Goal: Task Accomplishment & Management: Manage account settings

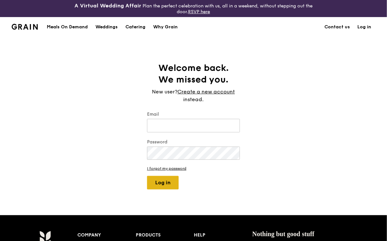
type input "[EMAIL_ADDRESS][DOMAIN_NAME]"
click at [163, 182] on button "Log in" at bounding box center [163, 183] width 32 height 14
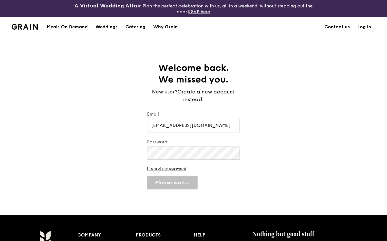
select select "100"
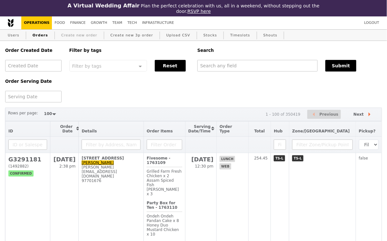
click at [77, 34] on link "Create new order" at bounding box center [79, 36] width 41 height 12
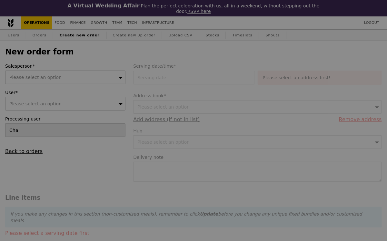
type input "Confirm"
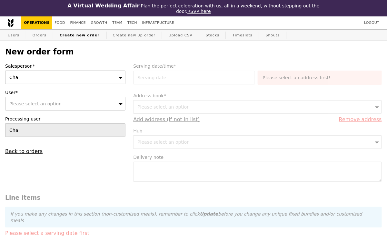
click at [60, 107] on div "Please select an option" at bounding box center [65, 104] width 120 height 14
type input "[EMAIL_ADDRESS][DOMAIN_NAME]"
type input "Confirm"
type input "[EMAIL_ADDRESS][DOMAIN_NAME]"
click at [16, 35] on link "Users" at bounding box center [13, 36] width 17 height 12
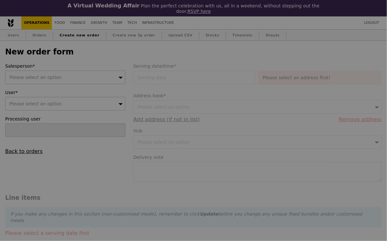
type input "Confirm"
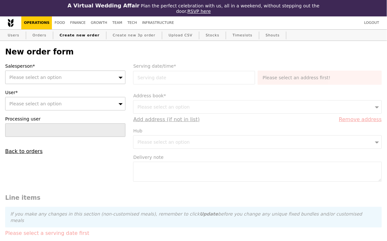
click at [59, 103] on div "Please select an option" at bounding box center [65, 104] width 120 height 14
type input "[PERSON_NAME]"
type input "Confirm"
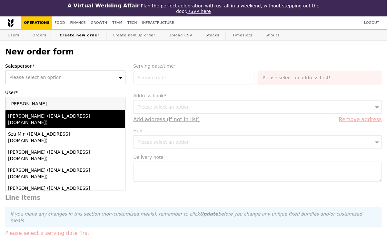
type input "[PERSON_NAME]"
click at [46, 117] on div "[PERSON_NAME] ([EMAIL_ADDRESS][DOMAIN_NAME])" at bounding box center [51, 119] width 86 height 13
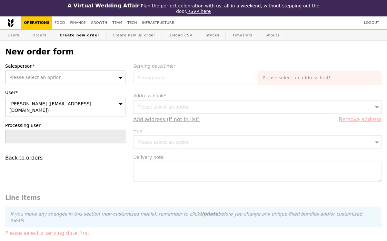
click at [72, 77] on div "Please select an option" at bounding box center [65, 78] width 120 height 14
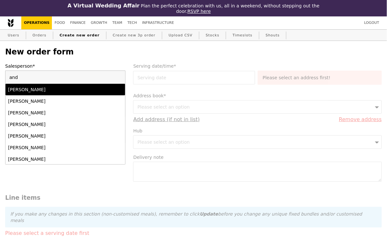
type input "[PERSON_NAME]"
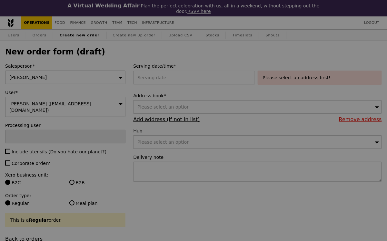
type input "Confirm"
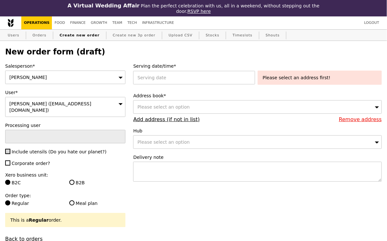
click at [7, 149] on input "Include utensils (Do you hate our planet?)" at bounding box center [7, 151] width 5 height 5
checkbox input "true"
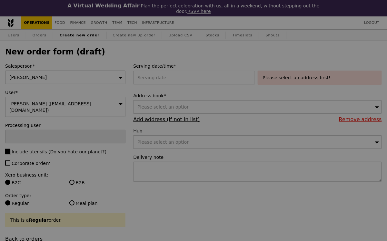
type input "Confirm"
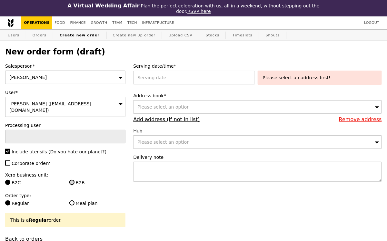
click at [71, 180] on input "B2B" at bounding box center [71, 182] width 5 height 5
radio input "true"
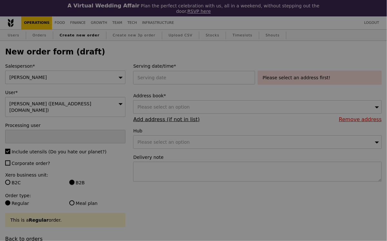
type input "Confirm"
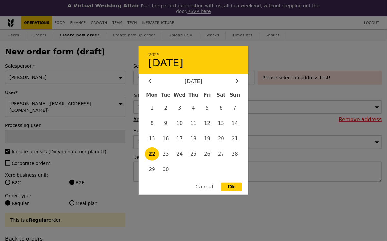
click at [189, 79] on div "2025 [DATE] [DATE] Mon Tue Wed Thu Fri Sat Sun 1 2 3 4 5 6 7 8 9 10 11 12 13 14…" at bounding box center [195, 78] width 124 height 14
click at [180, 157] on span "24" at bounding box center [180, 154] width 14 height 14
type input "[DATE]"
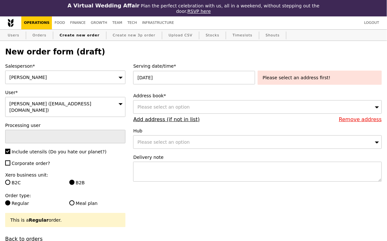
click at [223, 108] on div "Please select an option" at bounding box center [257, 107] width 248 height 14
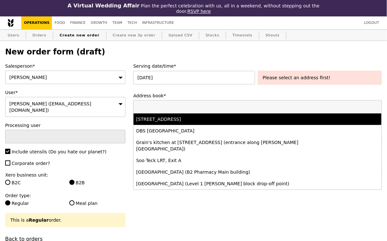
click at [207, 122] on div "[STREET_ADDRESS]" at bounding box center [227, 119] width 182 height 6
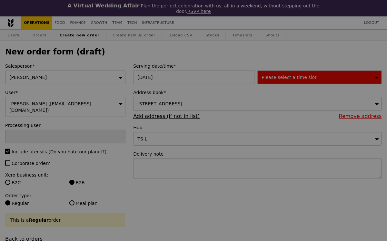
type input "Confirm"
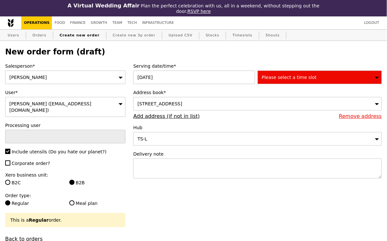
click at [293, 78] on span "Please select a time slot" at bounding box center [289, 77] width 55 height 5
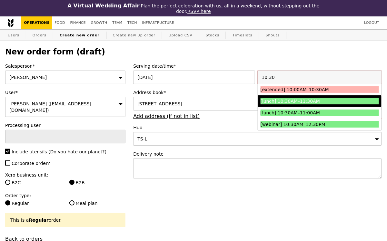
type input "10:30"
click at [299, 104] on div "[lunch] 10:30AM–11:30AM" at bounding box center [304, 101] width 89 height 6
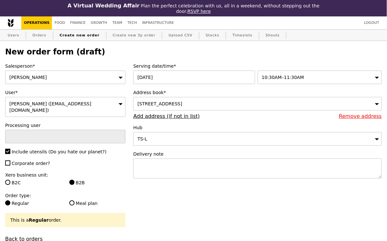
type input "Confirm"
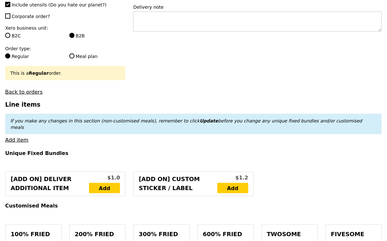
scroll to position [151, 0]
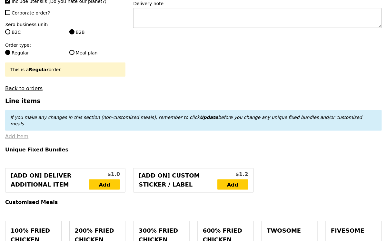
click at [20, 133] on link "Add item" at bounding box center [16, 136] width 23 height 6
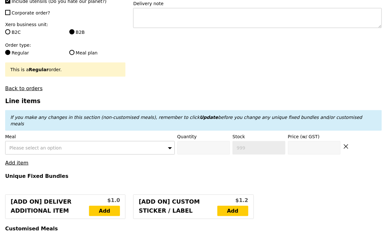
click at [75, 141] on div "Please select an option" at bounding box center [90, 148] width 170 height 14
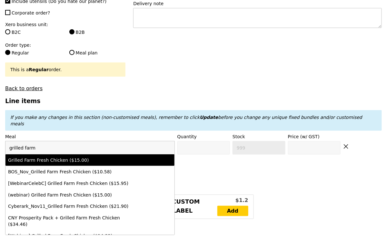
type input "grilled farm"
click at [86, 154] on li "Grilled Farm Fresh Chicken ($15.00)" at bounding box center [89, 160] width 169 height 12
type input "Confirm anyway"
type input "0"
type input "460"
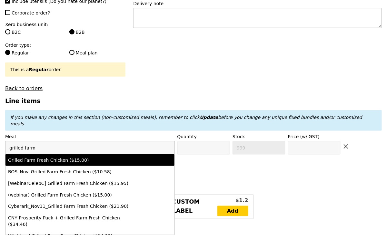
type input "15.0"
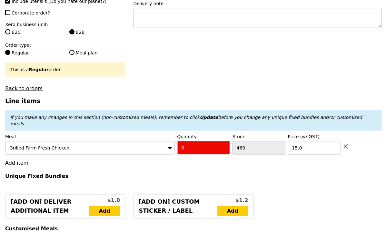
click at [185, 141] on input "0" at bounding box center [203, 148] width 53 height 14
type input "Confirm"
type input "25"
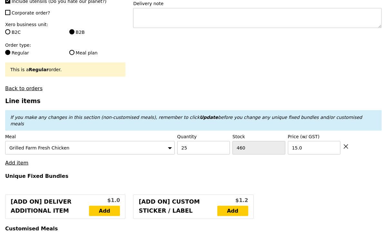
type input "Loading..."
type input "375.00"
type input "3.62"
type input "3.95"
type input "378.95"
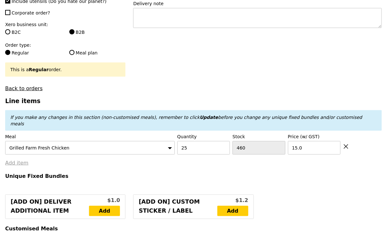
click at [21, 160] on link "Add item" at bounding box center [16, 163] width 23 height 6
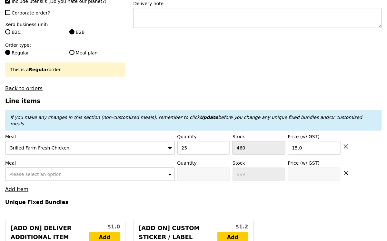
click at [83, 168] on div "Please select an option" at bounding box center [90, 175] width 170 height 14
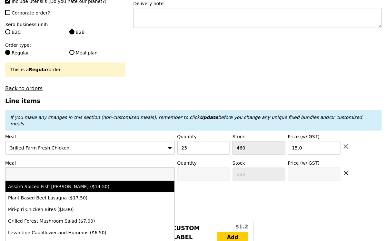
click at [74, 183] on div "Assam Spiced Fish [PERSON_NAME] ($14.50)" at bounding box center [69, 186] width 123 height 6
type input "Confirm anyway"
type input "0"
type input "480"
type input "14.5"
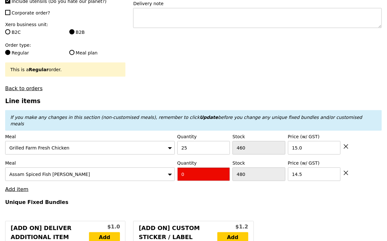
click at [188, 168] on input "0" at bounding box center [203, 175] width 53 height 14
type input "Confirm"
type input "25"
click at [189, 199] on h4 "Unique Fixed Bundles" at bounding box center [193, 202] width 376 height 6
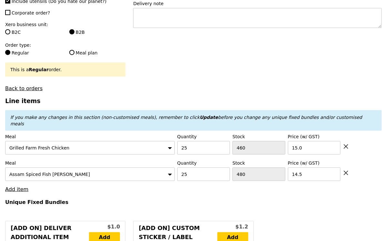
type input "Loading..."
type input "737.50"
type input "741.45"
type input "Confirm"
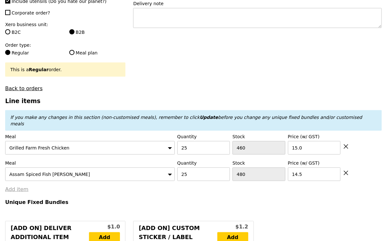
click at [22, 186] on link "Add item" at bounding box center [16, 189] width 23 height 6
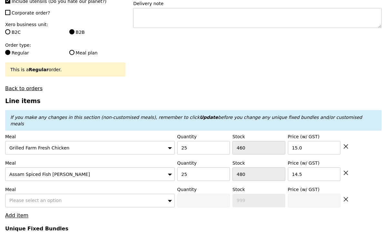
click at [55, 198] on span "Please select an option" at bounding box center [35, 200] width 52 height 5
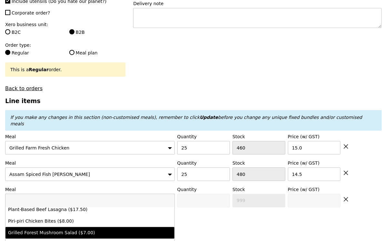
scroll to position [0, 0]
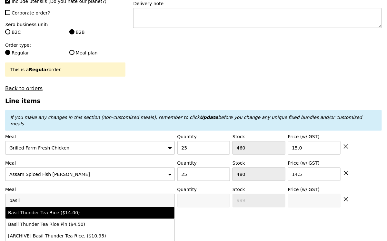
type input "basil"
click at [59, 210] on div "Basil Thunder Tea Rice ($14.00)" at bounding box center [69, 213] width 123 height 6
type input "Confirm anyway"
type input "0"
type input "488"
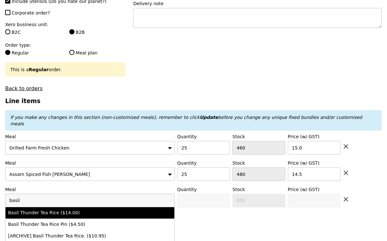
type input "14.0"
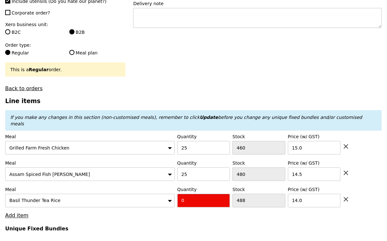
click at [189, 194] on input "0" at bounding box center [203, 201] width 53 height 14
type input "Confirm"
type input "5"
type input "Loading..."
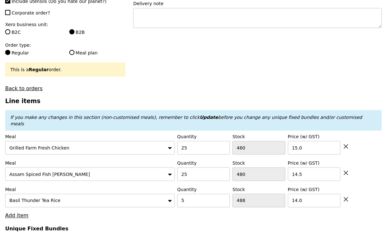
type input "807.50"
type input "811.45"
type input "Confirm"
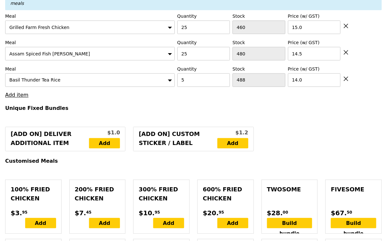
scroll to position [278, 0]
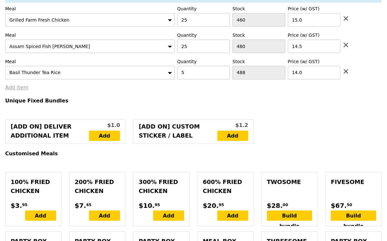
click at [24, 85] on link "Add item" at bounding box center [16, 88] width 23 height 6
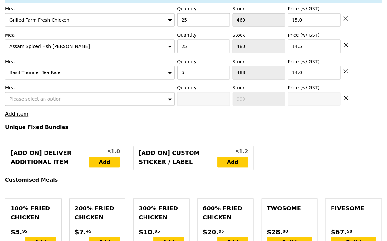
click at [24, 97] on span "Please select an option" at bounding box center [35, 99] width 52 height 5
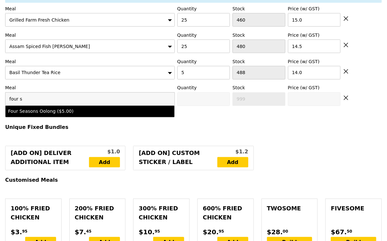
type input "four s"
click at [32, 108] on div "Four Seasons Oolong ($5.00)" at bounding box center [69, 111] width 123 height 6
type input "Confirm anyway"
type input "0"
type input "498"
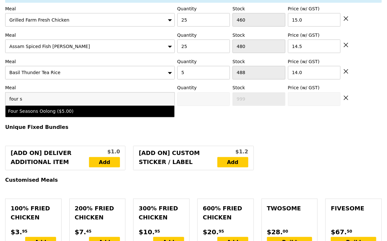
type input "5.0"
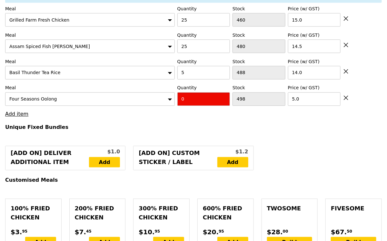
click at [199, 92] on input "0" at bounding box center [203, 99] width 53 height 14
type input "Confirm"
type input "25"
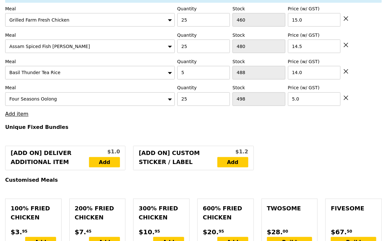
type input "Loading..."
type input "932.50"
type input "936.45"
click at [16, 111] on link "Add item" at bounding box center [16, 114] width 23 height 6
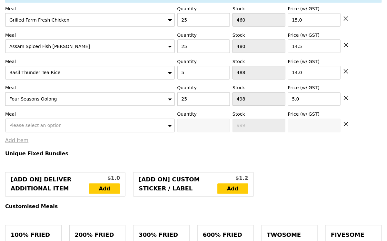
type input "Confirm"
click at [20, 123] on span "Please select an option" at bounding box center [35, 125] width 52 height 5
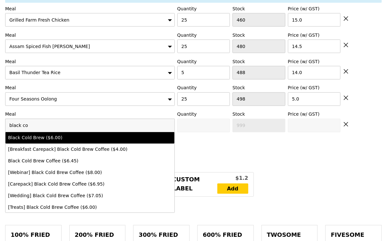
type input "black co"
click at [20, 135] on div "Black Cold Brew ($6.00)" at bounding box center [69, 138] width 123 height 6
type input "Confirm anyway"
type input "0"
type input "499"
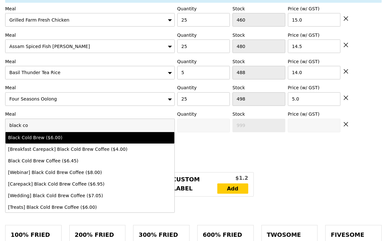
type input "6.0"
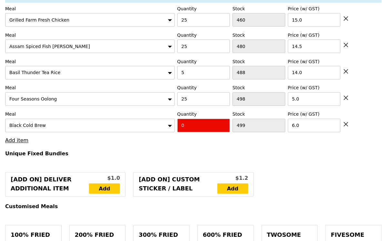
click at [196, 119] on input "0" at bounding box center [203, 126] width 53 height 14
type input "Confirm"
type input "15"
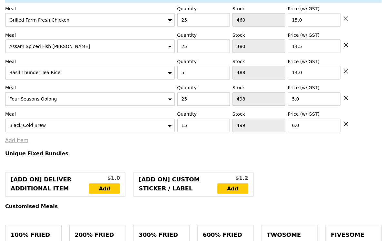
type input "Loading..."
click at [17, 138] on link "Add item" at bounding box center [16, 141] width 23 height 6
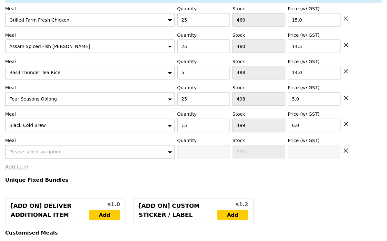
type input "1022.50"
type input "1026.45"
type input "Confirm"
click at [27, 150] on span "Please select an option" at bounding box center [35, 152] width 52 height 5
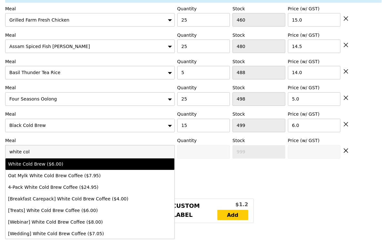
type input "white col"
click at [34, 159] on li "White Cold Brew ($6.00)" at bounding box center [89, 165] width 169 height 12
type input "Confirm anyway"
type input "0"
type input "497"
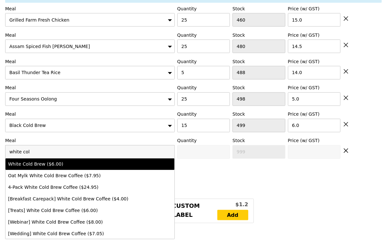
type input "6.0"
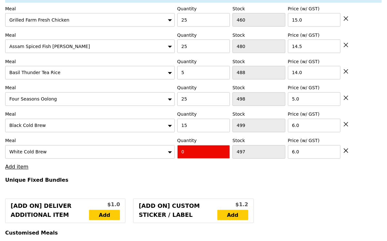
click at [189, 145] on input "0" at bounding box center [203, 152] width 53 height 14
type input "Confirm"
type input "15"
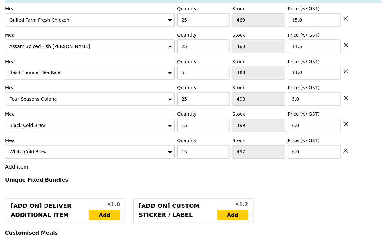
type input "Loading..."
type input "1112.50"
type input "1116.45"
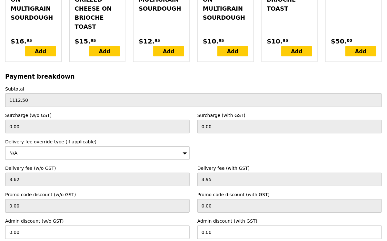
scroll to position [2112, 0]
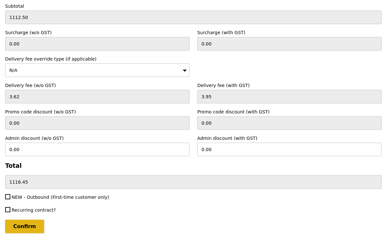
click at [31, 220] on input "Confirm" at bounding box center [24, 227] width 39 height 14
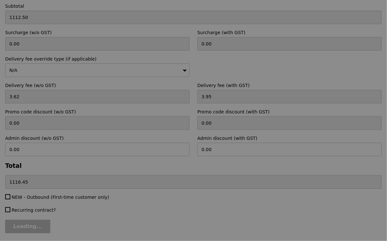
type input "Loading..."
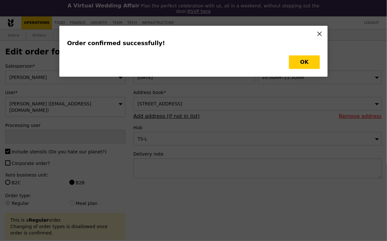
type input "Cha"
type input "Loading..."
type input "15"
type input "497"
type input "6.00"
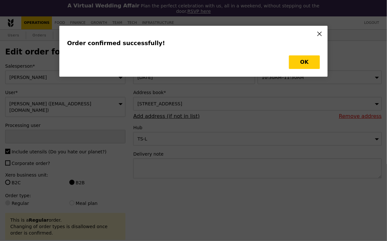
type input "15"
type input "499"
type input "6.00"
type input "25"
type input "498"
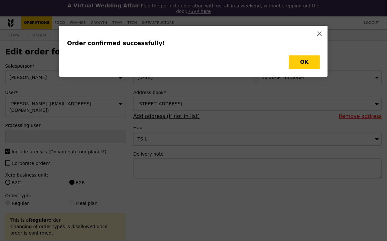
type input "5.00"
type input "5"
type input "488"
type input "14.00"
type input "25"
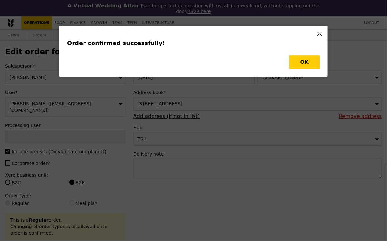
type input "480"
type input "14.50"
type input "25"
type input "460"
type input "15.00"
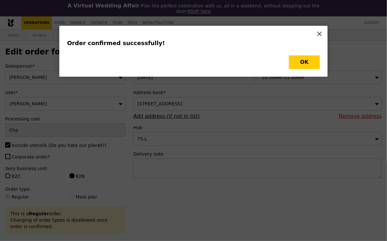
type input "482"
type input "484"
type input "473"
type input "483"
type input "455"
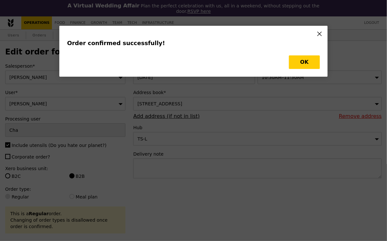
type input "435"
click at [304, 65] on button "OK" at bounding box center [304, 62] width 31 height 14
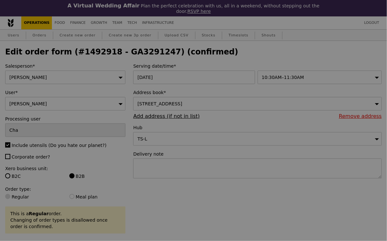
type input "Update"
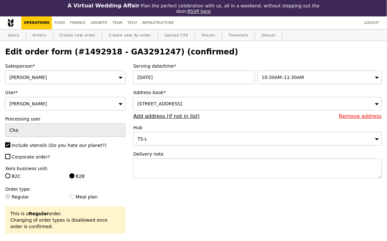
click at [119, 54] on h2 "Edit order form (#1492918 - GA3291247) (confirmed)" at bounding box center [193, 51] width 376 height 9
copy h2 "GA3291247"
click at [40, 34] on link "Orders" at bounding box center [39, 36] width 19 height 12
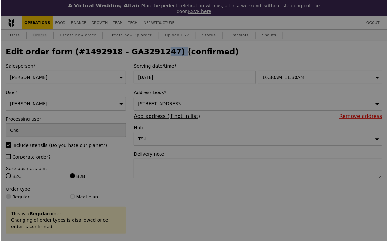
select select "100"
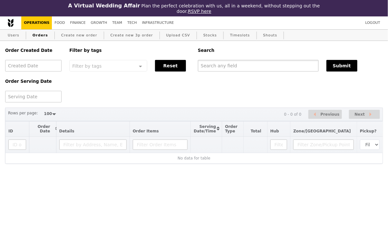
click at [213, 63] on input "text" at bounding box center [258, 66] width 121 height 12
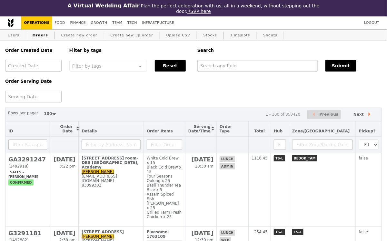
paste input "GA3291247"
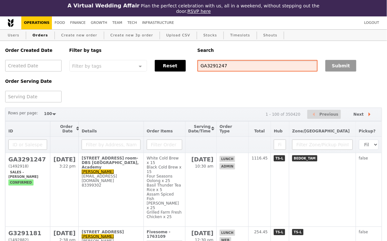
type input "GA3291247"
click at [335, 64] on button "Submit" at bounding box center [340, 66] width 31 height 12
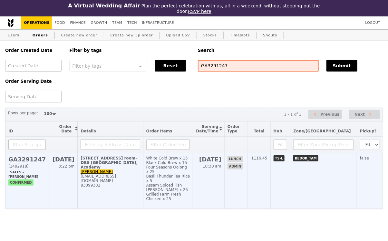
click at [128, 178] on div "[EMAIL_ADDRESS][DOMAIN_NAME]" at bounding box center [110, 178] width 59 height 9
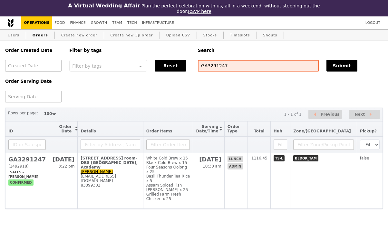
select select "100"
